Goal: Transaction & Acquisition: Purchase product/service

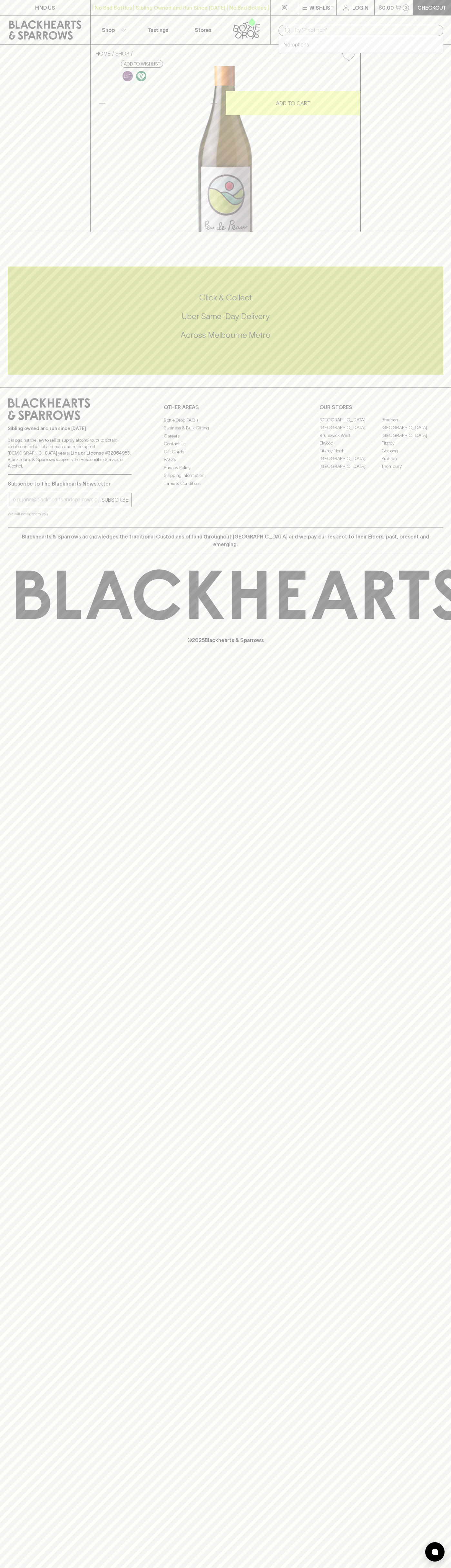
click at [323, 28] on input "text" at bounding box center [366, 30] width 144 height 11
click at [441, 1486] on div "FIND US | No Bad Bottles | Sibling Owned and Run Since 2006 | No Bad Bottles | …" at bounding box center [225, 784] width 451 height 1568
click at [162, 1567] on html "FIND US | No Bad Bottles | Sibling Owned and Run Since 2006 | No Bad Bottles | …" at bounding box center [225, 784] width 451 height 1568
click at [6, 1219] on div "FIND US | No Bad Bottles | Sibling Owned and Run Since 2006 | No Bad Bottles | …" at bounding box center [225, 784] width 451 height 1568
